Goal: Transaction & Acquisition: Download file/media

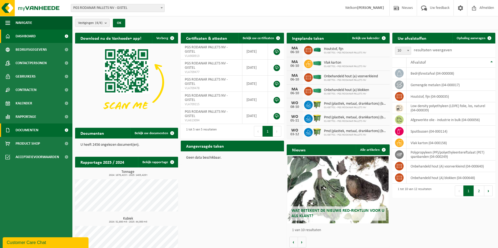
drag, startPoint x: 50, startPoint y: 131, endPoint x: 56, endPoint y: 129, distance: 6.4
click at [50, 130] on link "Documenten" at bounding box center [36, 129] width 72 height 13
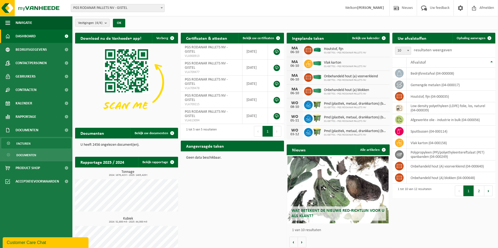
click at [59, 142] on link "Facturen" at bounding box center [36, 143] width 70 height 10
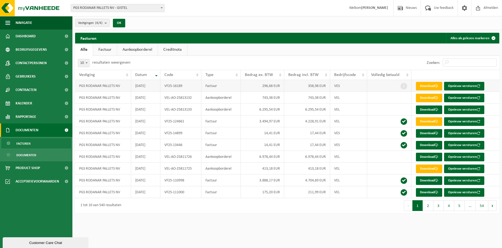
click at [215, 87] on td "Factuur" at bounding box center [220, 86] width 39 height 12
click at [433, 89] on link "Download" at bounding box center [429, 86] width 26 height 9
